Goal: Task Accomplishment & Management: Use online tool/utility

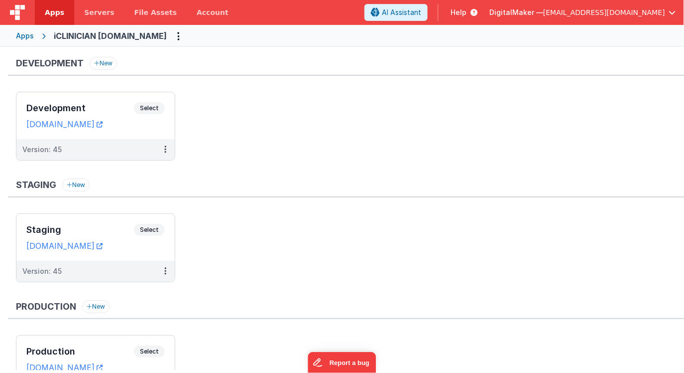
click at [25, 36] on div "Apps" at bounding box center [25, 36] width 18 height 10
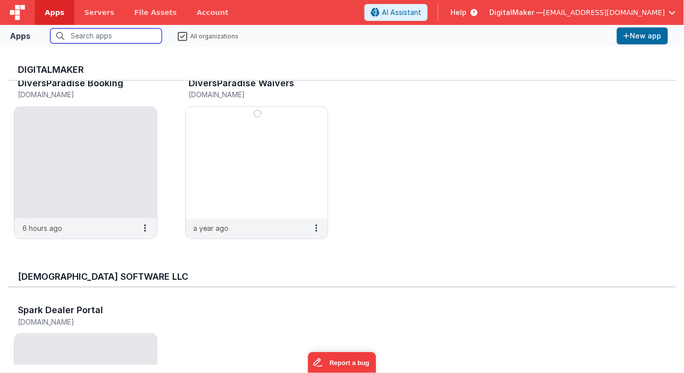
scroll to position [641, 0]
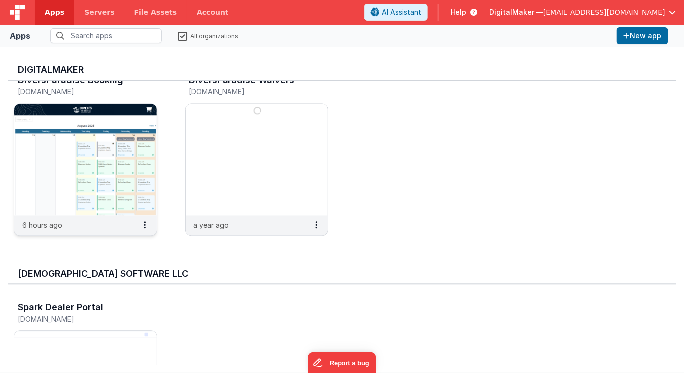
click at [122, 192] on img at bounding box center [85, 160] width 142 height 112
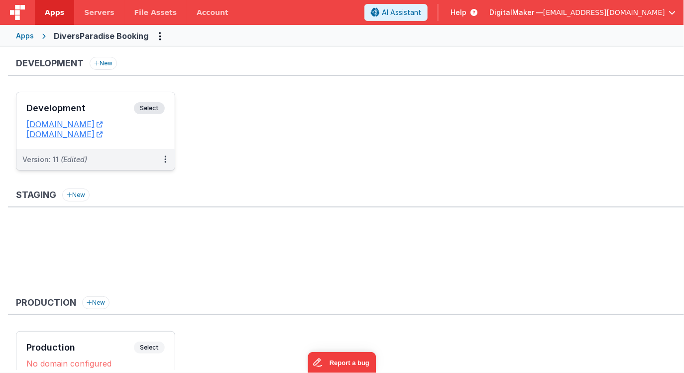
click at [113, 111] on h3 "Development" at bounding box center [80, 108] width 108 height 10
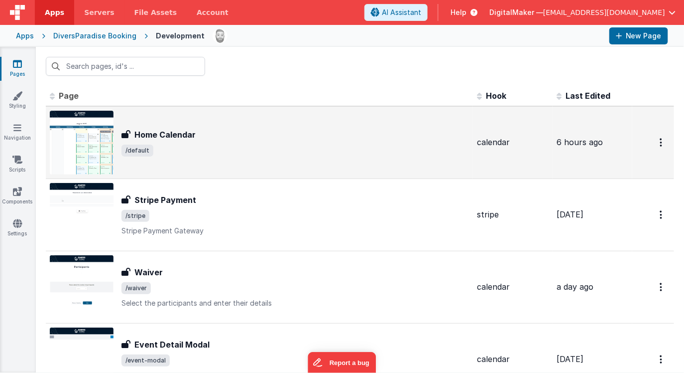
click at [168, 134] on h3 "Home Calendar" at bounding box center [164, 135] width 61 height 12
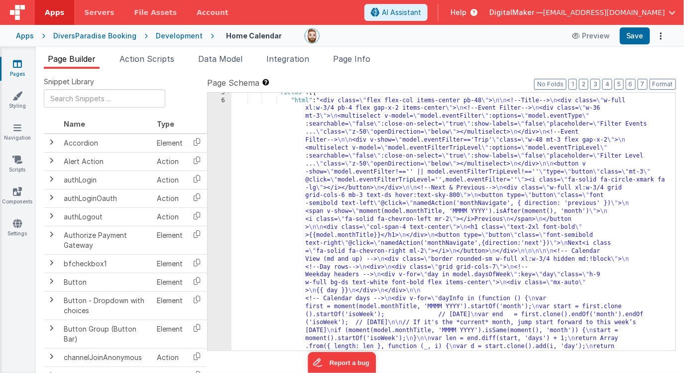
scroll to position [83, 0]
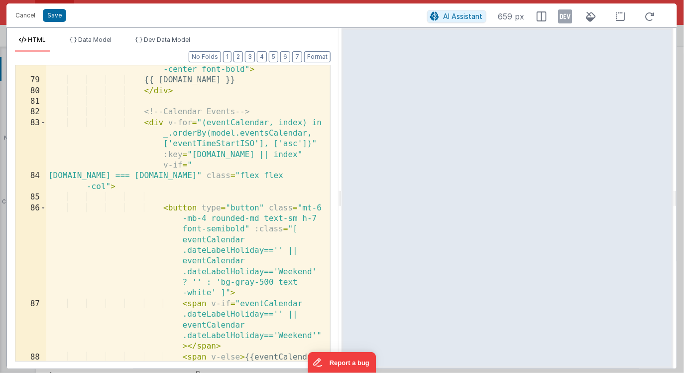
scroll to position [1299, 0]
click at [566, 11] on icon at bounding box center [566, 16] width 14 height 16
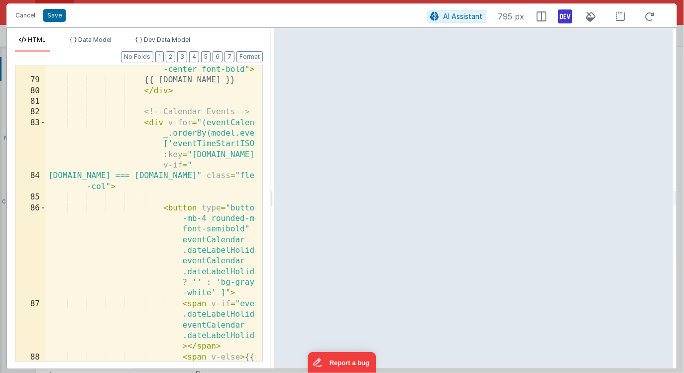
drag, startPoint x: 340, startPoint y: 206, endPoint x: 273, endPoint y: 208, distance: 66.8
click at [273, 208] on html "This will open a new tab and test the server conection. You may be prompted for…" at bounding box center [342, 186] width 684 height 373
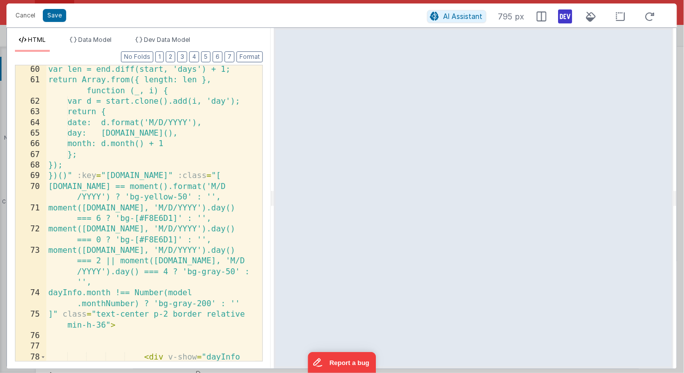
click at [160, 218] on div "var len = end.diff(start, 'days') + 1; return Array.from({ length: len }, funct…" at bounding box center [150, 259] width 209 height 391
click at [163, 221] on div "var len = end.diff(start, 'days') + 1; return Array.from({ length: len }, funct…" at bounding box center [150, 259] width 209 height 391
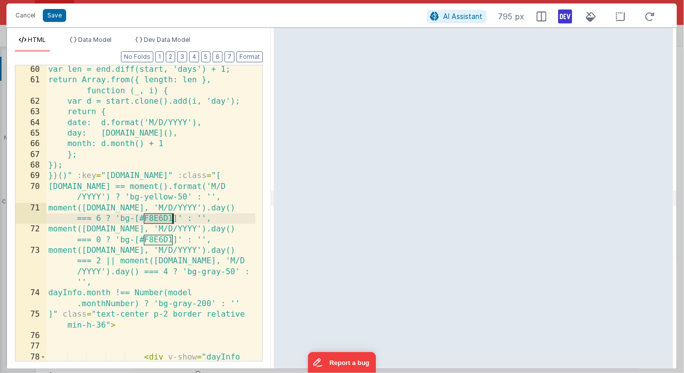
click at [164, 216] on div "var len = end.diff(start, 'days') + 1; return Array.from({ length: len }, funct…" at bounding box center [150, 259] width 209 height 391
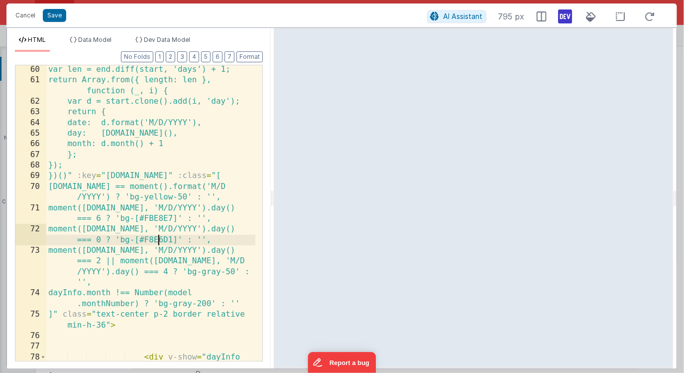
click at [159, 238] on div "var len = end.diff(start, 'days') + 1; return Array.from({ length: len }, funct…" at bounding box center [150, 259] width 209 height 391
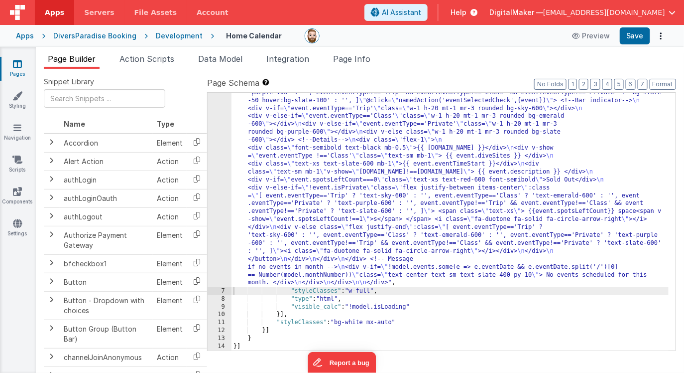
scroll to position [836, 0]
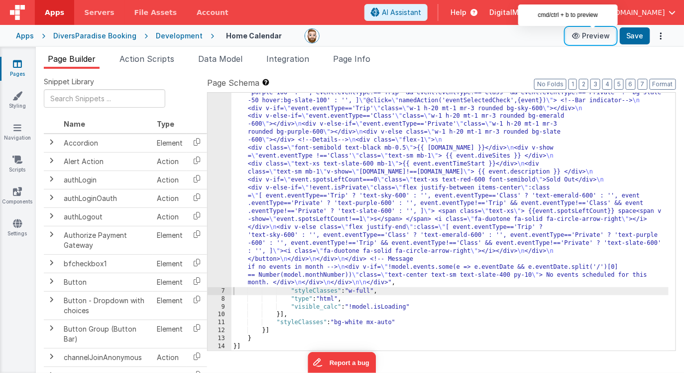
click at [589, 35] on button "Preview" at bounding box center [591, 36] width 50 height 16
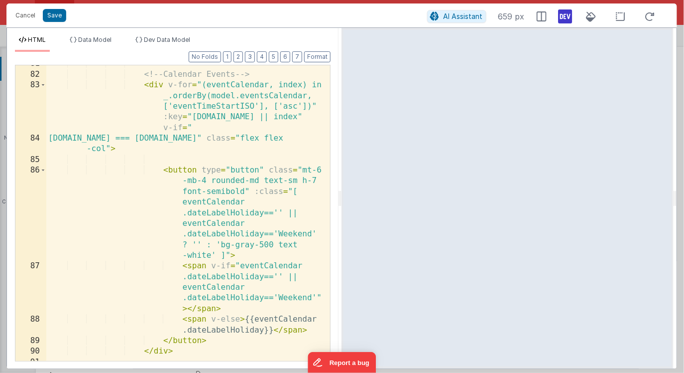
scroll to position [1339, 0]
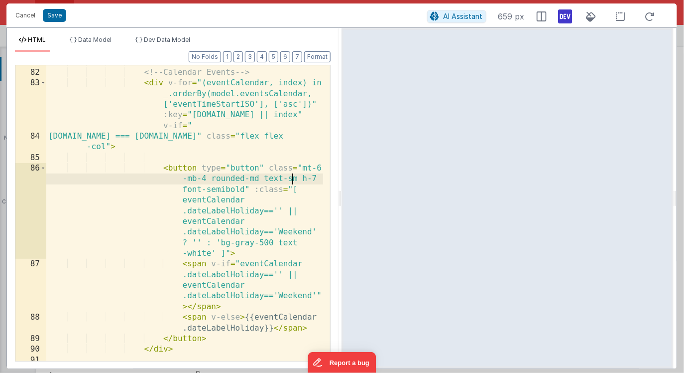
click at [292, 179] on div "<!-- Calendar Events --> < div v-for = "(eventCalendar, index) in _.orderBy(mod…" at bounding box center [184, 214] width 277 height 317
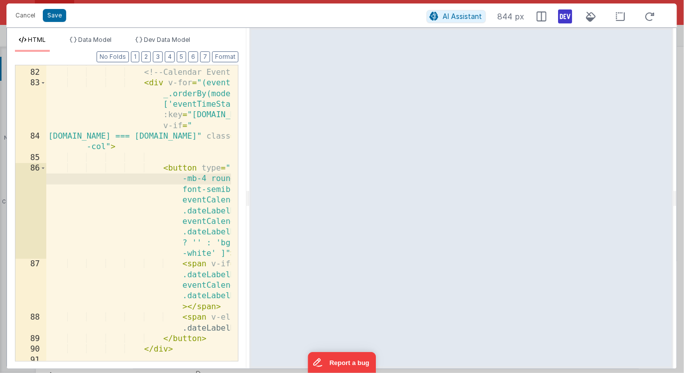
drag, startPoint x: 339, startPoint y: 195, endPoint x: 249, endPoint y: 192, distance: 90.2
click at [249, 192] on html "This will open a new tab and test the server conection. You may be prompted for…" at bounding box center [342, 186] width 684 height 373
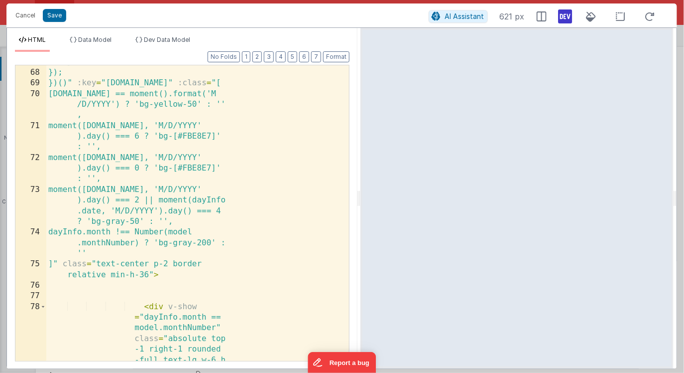
drag, startPoint x: 248, startPoint y: 199, endPoint x: 361, endPoint y: 202, distance: 112.6
click at [361, 202] on html "This will open a new tab and test the server conection. You may be prompted for…" at bounding box center [342, 186] width 684 height 373
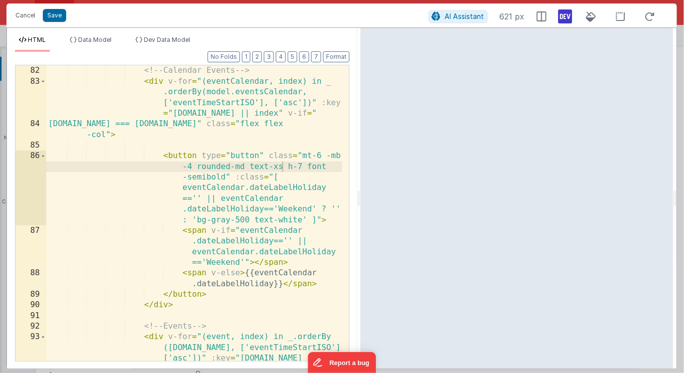
scroll to position [1280, 0]
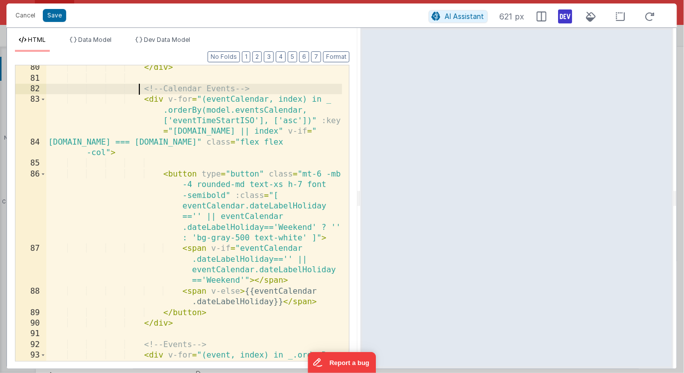
click at [141, 86] on div "</ div > <!-- Calendar Events --> < div v-for = "(eventCalendar, index) in _ .o…" at bounding box center [194, 236] width 296 height 349
click at [144, 91] on div "</ div > <!-- Calendar Events --> < div v-for = "(eventCalendar, index) in _ .o…" at bounding box center [194, 236] width 296 height 349
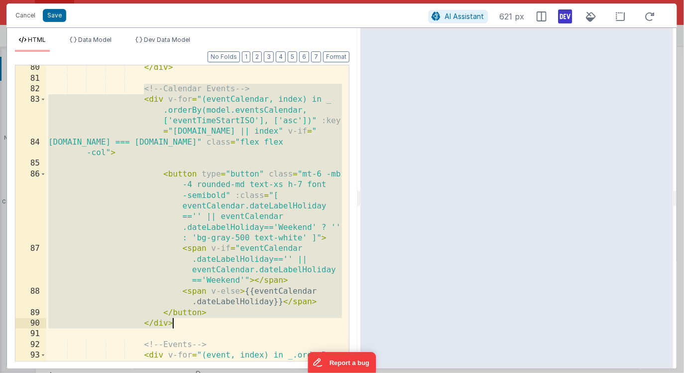
click at [174, 322] on div "</ div > <!-- Calendar Events --> < div v-for = "(eventCalendar, index) in _ .o…" at bounding box center [194, 236] width 296 height 349
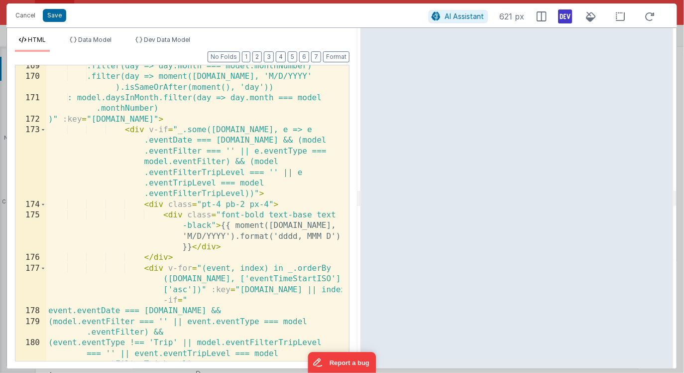
scroll to position [3059, 0]
click at [43, 128] on span at bounding box center [42, 129] width 5 height 10
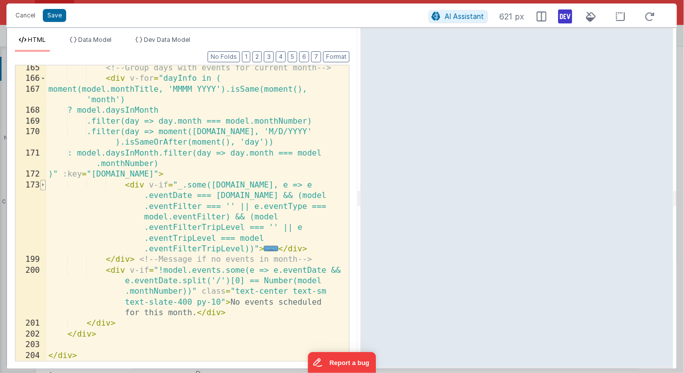
click at [44, 183] on span at bounding box center [42, 185] width 5 height 10
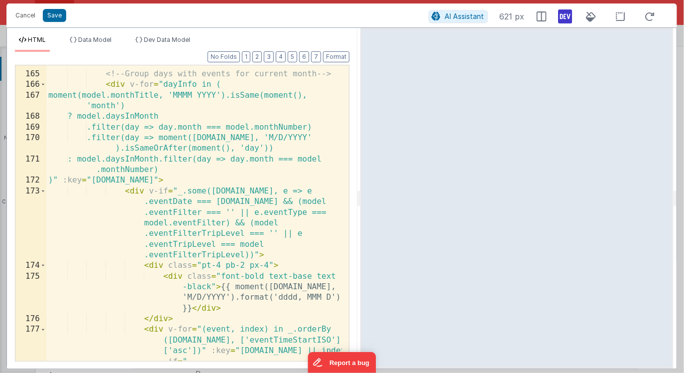
scroll to position [2986, 0]
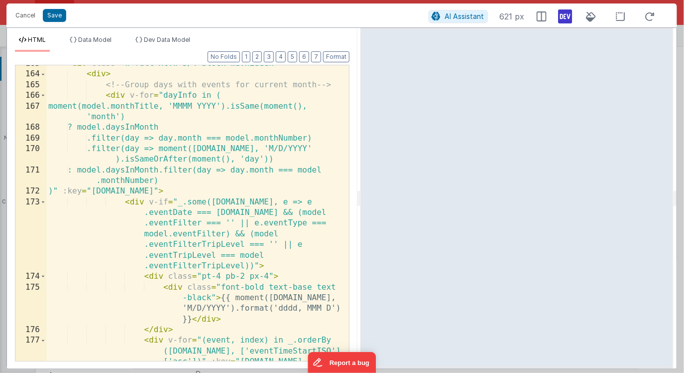
click at [174, 192] on div "< div class = "w-full xl:w-3/4 block md:hidden" > < div > <!-- Group days with …" at bounding box center [194, 232] width 296 height 349
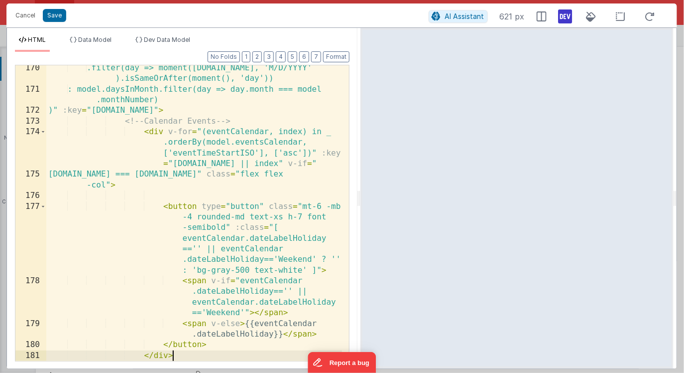
scroll to position [3067, 0]
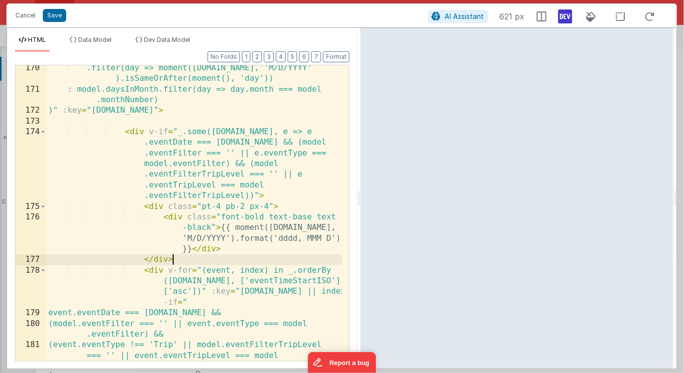
click at [188, 261] on div ".filter(day => moment([DOMAIN_NAME], 'M/D/YYYY' ).isSameOrAfter(moment(), 'day'…" at bounding box center [194, 237] width 296 height 349
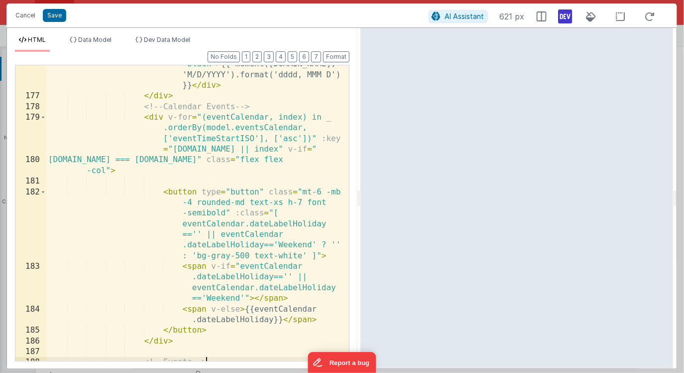
scroll to position [3222, 0]
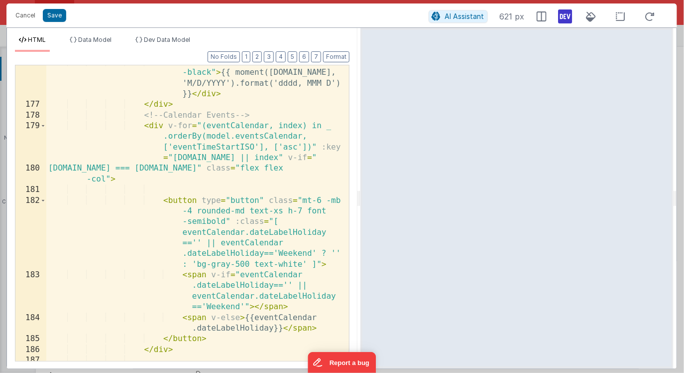
click at [193, 108] on div "< div class = "font-bold text-base text -black" > {{ moment([DOMAIN_NAME], 'M/D…" at bounding box center [194, 231] width 296 height 349
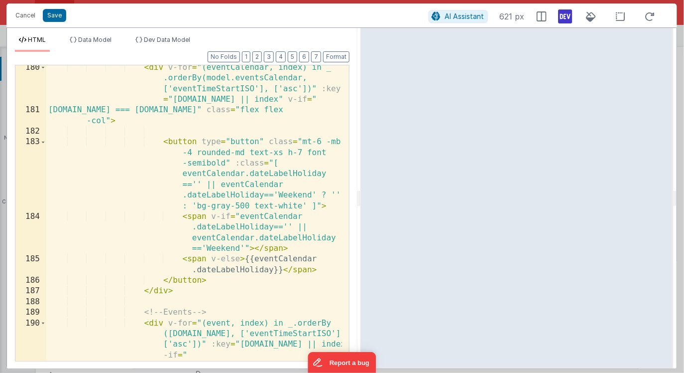
scroll to position [3271, 0]
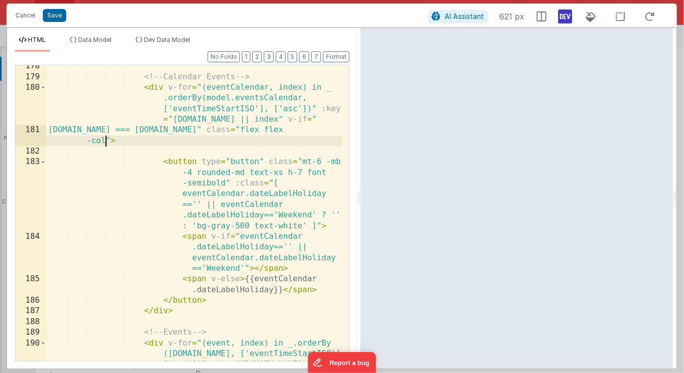
click at [106, 139] on div "<!-- Calendar Events --> < div v-for = "(eventCalendar, index) in _ .orderBy(mo…" at bounding box center [194, 235] width 296 height 349
click at [321, 162] on div "<!-- Calendar Events --> < div v-for = "(eventCalendar, index) in _ .orderBy(mo…" at bounding box center [194, 235] width 296 height 349
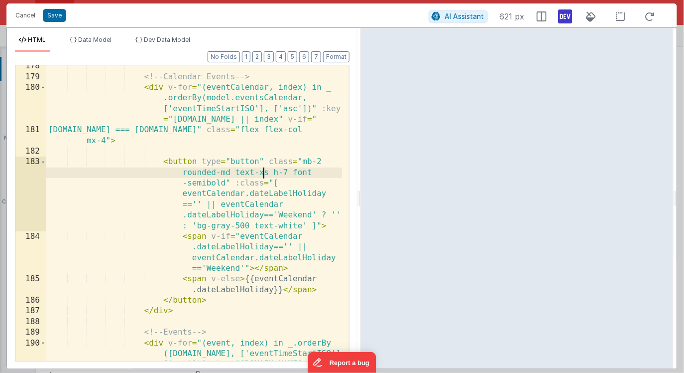
click at [262, 174] on div "<!-- Calendar Events --> < div v-for = "(eventCalendar, index) in _ .orderBy(mo…" at bounding box center [194, 235] width 296 height 349
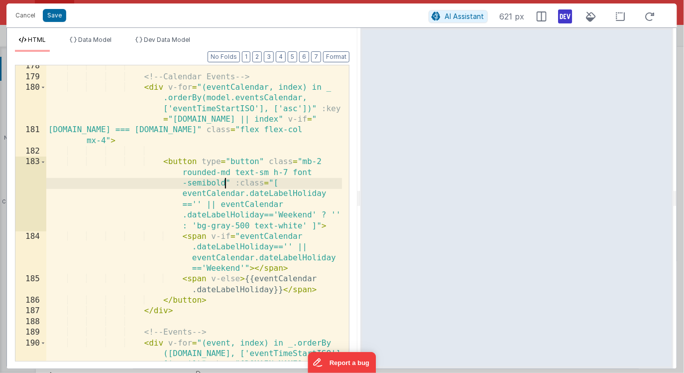
click at [226, 183] on div "<!-- Calendar Events --> < div v-for = "(eventCalendar, index) in _ .orderBy(mo…" at bounding box center [194, 235] width 296 height 349
click at [102, 141] on div "<!-- Calendar Events --> < div v-for = "(eventCalendar, index) in _ .orderBy(mo…" at bounding box center [194, 235] width 296 height 349
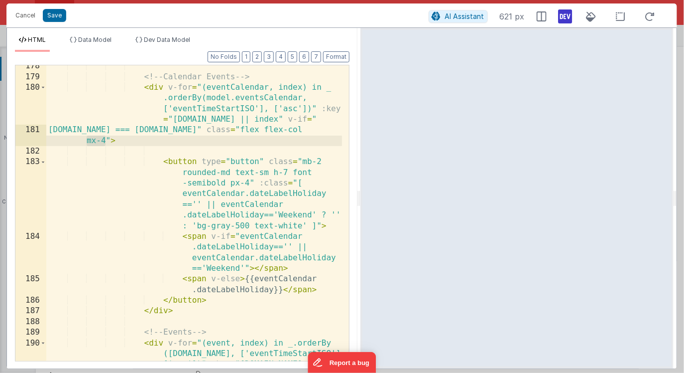
click at [249, 183] on div "<!-- Calendar Events --> < div v-for = "(eventCalendar, index) in _ .orderBy(mo…" at bounding box center [194, 235] width 296 height 349
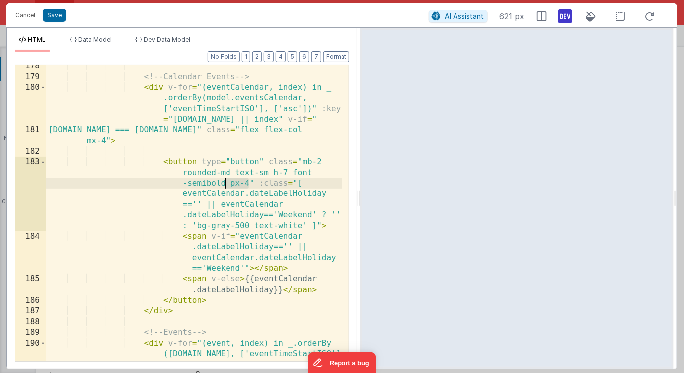
click at [225, 185] on div "<!-- Calendar Events --> < div v-for = "(eventCalendar, index) in _ .orderBy(mo…" at bounding box center [194, 235] width 296 height 349
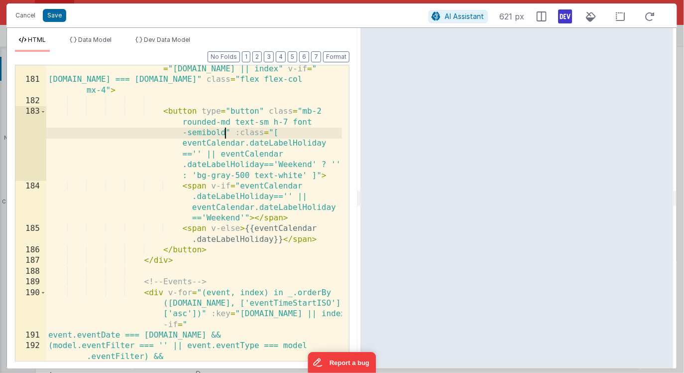
scroll to position [3305, 0]
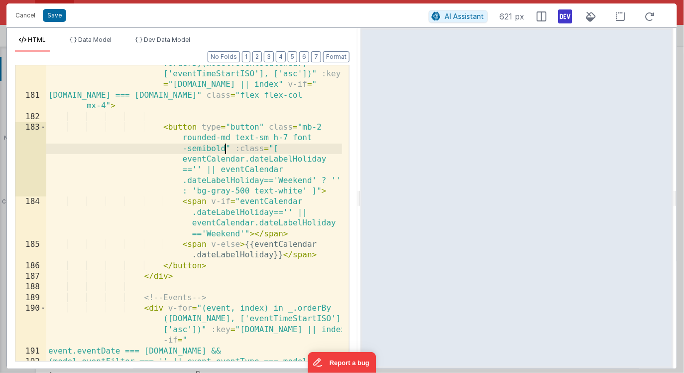
click at [244, 222] on div "< div v-for = "(eventCalendar, index) in _ .orderBy(model.eventsCalendar, ['eve…" at bounding box center [194, 226] width 296 height 359
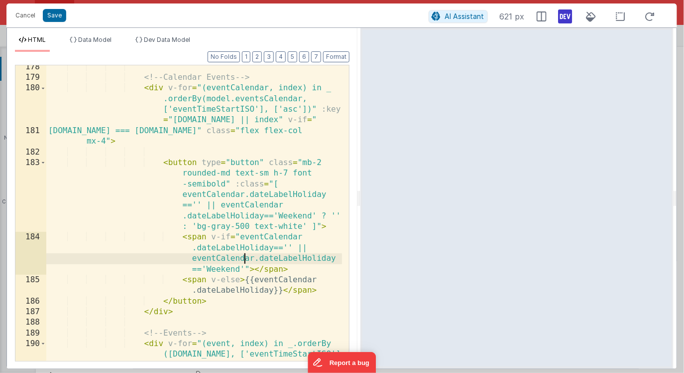
scroll to position [3262, 0]
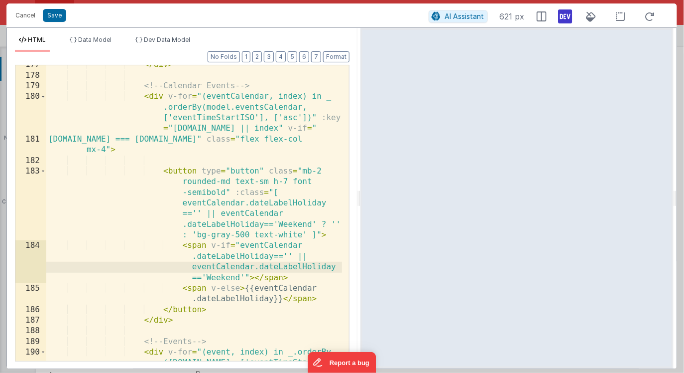
click at [199, 173] on div "</ div > <!-- Calendar Events --> < div v-for = "(eventCalendar, index) in _ .o…" at bounding box center [194, 233] width 296 height 349
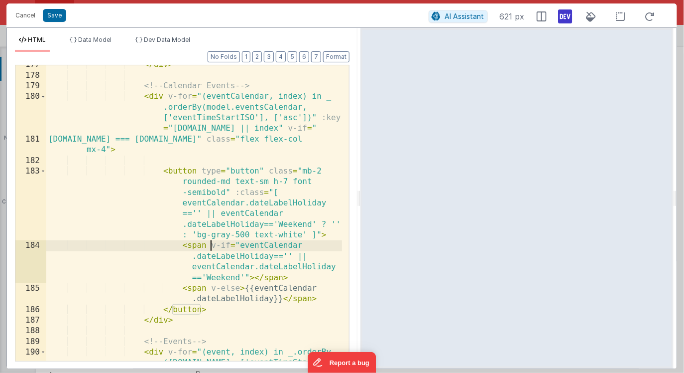
click at [212, 243] on div "</ div > <!-- Calendar Events --> < div v-for = "(eventCalendar, index) in _ .o…" at bounding box center [194, 233] width 296 height 349
click at [249, 275] on div "</ div > <!-- Calendar Events --> < div v-for = "(eventCalendar, index) in _ .o…" at bounding box center [194, 233] width 296 height 349
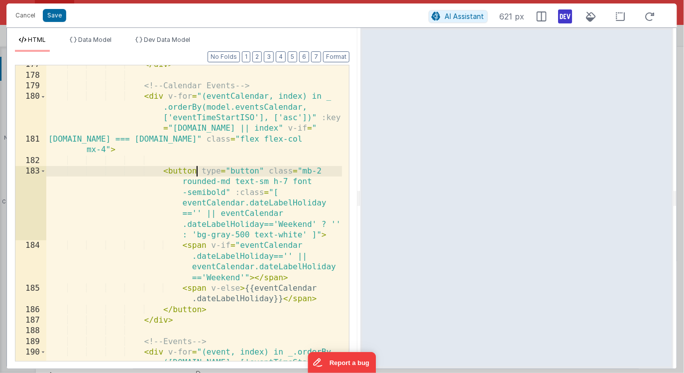
click at [197, 171] on div "</ div > <!-- Calendar Events --> < div v-for = "(eventCalendar, index) in _ .o…" at bounding box center [194, 233] width 296 height 349
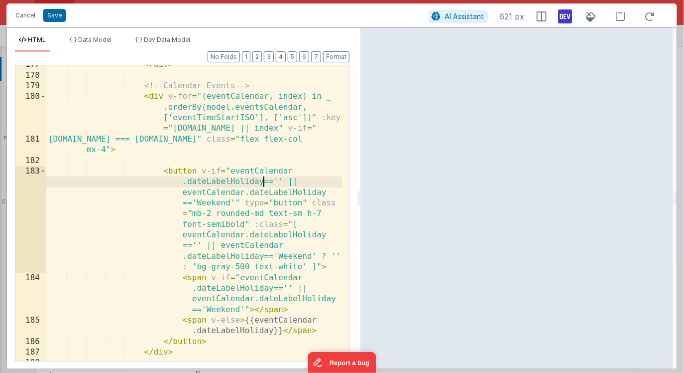
click at [263, 184] on div "</ div > <!-- Calendar Events --> < div v-for = "(eventCalendar, index) in _ .o…" at bounding box center [194, 217] width 296 height 317
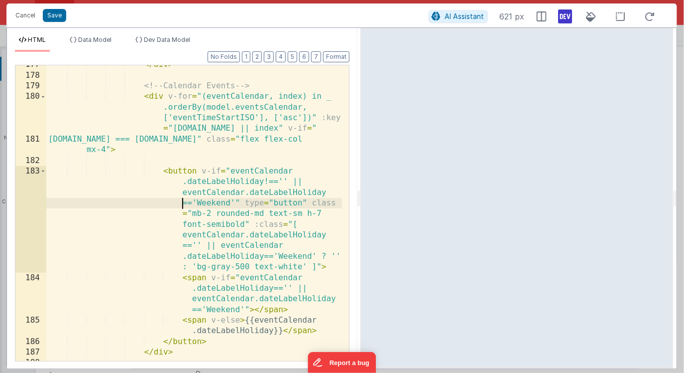
click at [184, 204] on div "</ div > <!-- Calendar Events --> < div v-for = "(eventCalendar, index) in _ .o…" at bounding box center [194, 217] width 296 height 317
click at [183, 277] on div "</ div > <!-- Calendar Events --> < div v-for = "(eventCalendar, index) in _ .o…" at bounding box center [194, 217] width 296 height 317
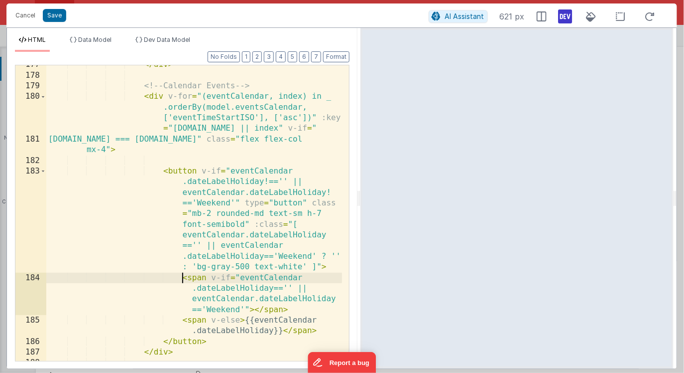
click at [245, 321] on div "</ div > <!-- Calendar Events --> < div v-for = "(eventCalendar, index) in _ .o…" at bounding box center [194, 217] width 296 height 317
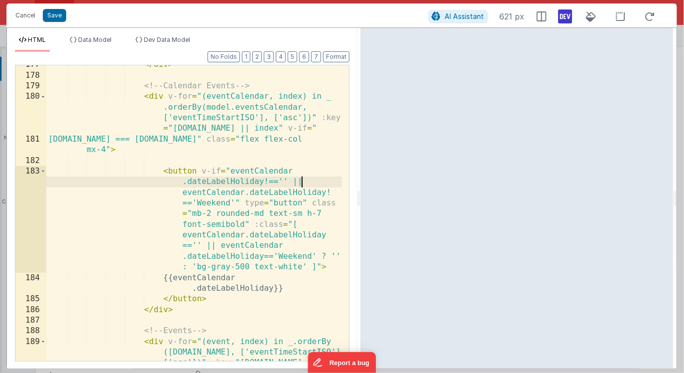
click at [302, 180] on div "</ div > <!-- Calendar Events --> < div v-for = "(eventCalendar, index) in _ .o…" at bounding box center [194, 233] width 296 height 349
click at [295, 242] on div "</ div > <!-- Calendar Events --> < div v-for = "(eventCalendar, index) in _ .o…" at bounding box center [194, 233] width 296 height 349
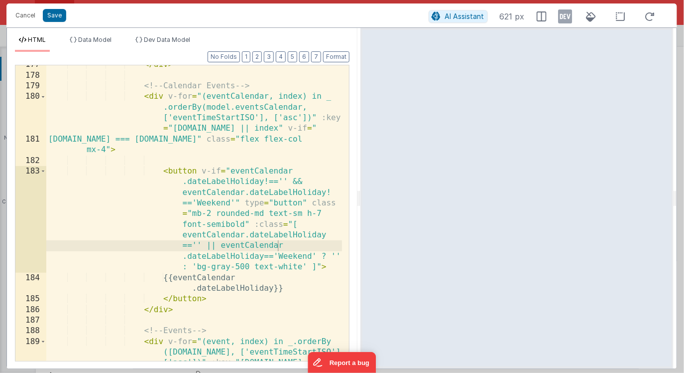
click at [566, 17] on icon at bounding box center [566, 16] width 14 height 16
click at [332, 146] on div "</ div > <!-- Calendar Events --> < div v-for = "(eventCalendar, index) in _ .o…" at bounding box center [194, 233] width 296 height 349
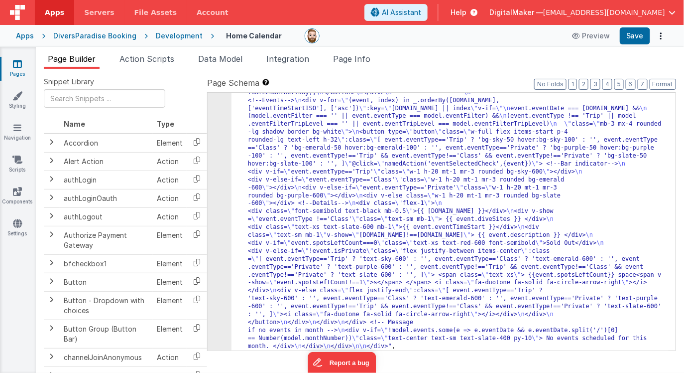
scroll to position [836, 0]
